Goal: Task Accomplishment & Management: Use online tool/utility

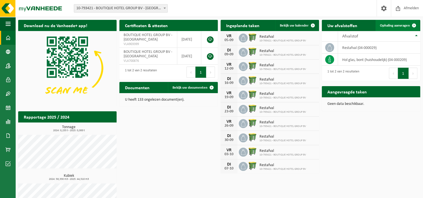
click at [389, 26] on span "Ophaling aanvragen" at bounding box center [395, 26] width 30 height 4
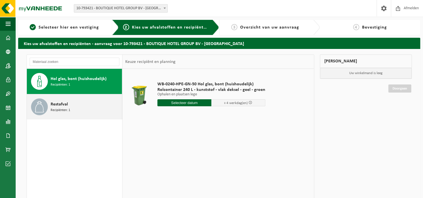
click at [77, 106] on div "Restafval Recipiënten: 1" at bounding box center [86, 107] width 70 height 17
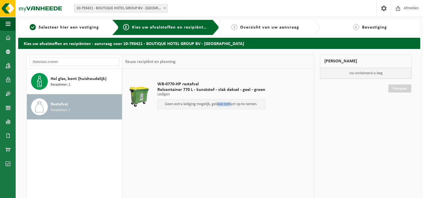
drag, startPoint x: 215, startPoint y: 103, endPoint x: 229, endPoint y: 104, distance: 14.3
click at [229, 104] on p "Geen extra lediging mogelijk, gelieve contact op te nemen." at bounding box center [212, 104] width 102 height 4
